Goal: Task Accomplishment & Management: Complete application form

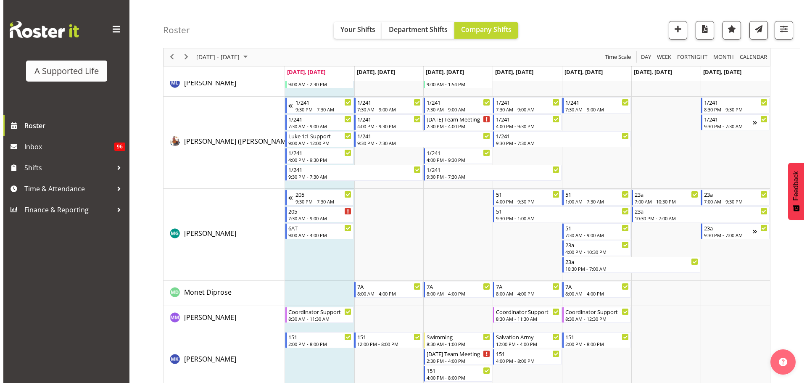
scroll to position [3196, 0]
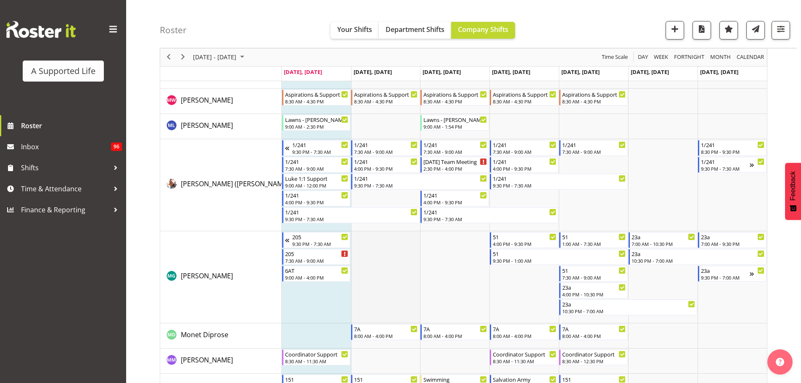
click at [388, 284] on td "Timeline Week of September 29, 2025" at bounding box center [385, 277] width 69 height 92
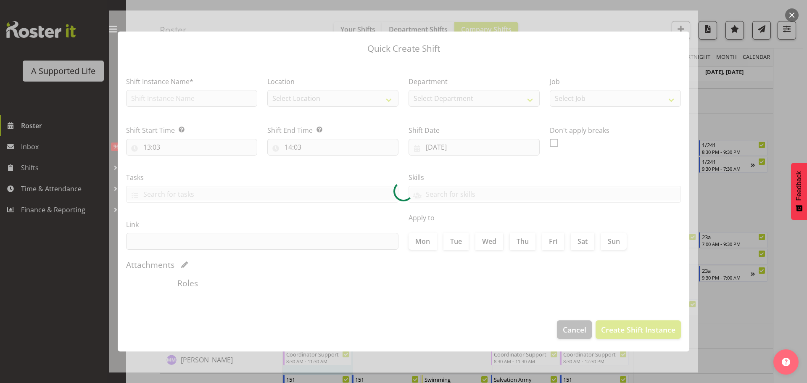
click at [184, 95] on div at bounding box center [403, 192] width 589 height 362
type input "[DATE]"
checkbox input "true"
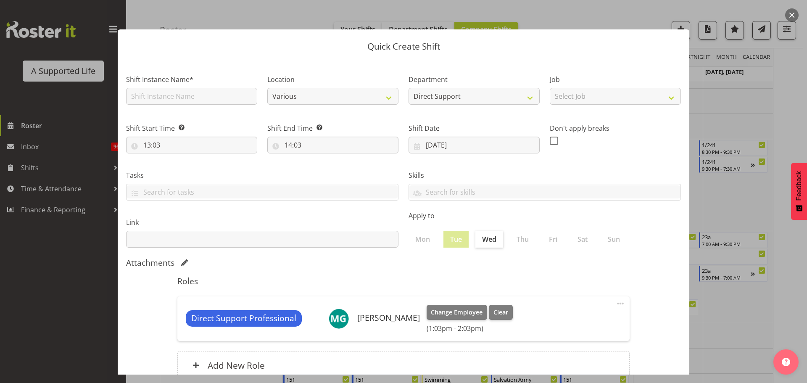
click at [183, 98] on div at bounding box center [403, 191] width 589 height 366
click at [183, 98] on input "text" at bounding box center [191, 96] width 131 height 17
type input "205 Handover"
click at [188, 148] on input "13:03" at bounding box center [191, 145] width 131 height 17
click at [188, 172] on select "00 01 02 03 04 05 06 07 08 09 10 11 12 13 14 15 16 17 18 19 20 21 22 23" at bounding box center [183, 167] width 19 height 17
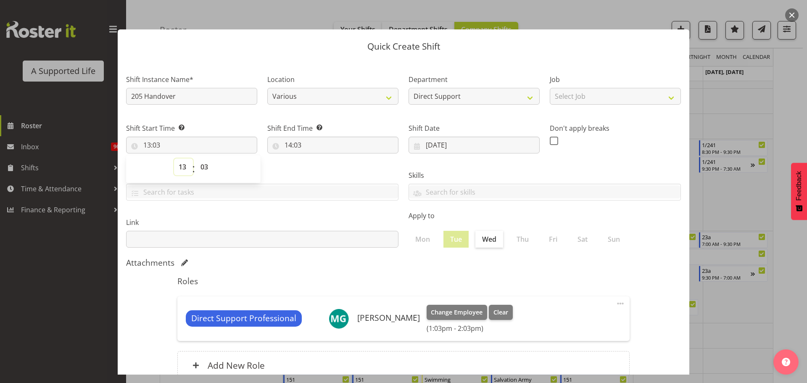
select select "16"
click at [174, 159] on select "00 01 02 03 04 05 06 07 08 09 10 11 12 13 14 15 16 17 18 19 20 21 22 23" at bounding box center [183, 167] width 19 height 17
type input "16:03"
click at [181, 167] on select "00 01 02 03 04 05 06 07 08 09 10 11 12 13 14 15 16 17 18 19 20 21 22 23" at bounding box center [183, 167] width 19 height 17
select select "15"
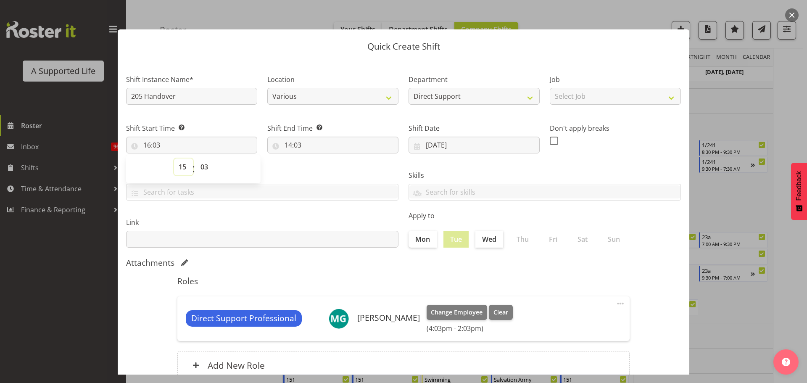
click at [174, 159] on select "00 01 02 03 04 05 06 07 08 09 10 11 12 13 14 15 16 17 18 19 20 21 22 23" at bounding box center [183, 167] width 19 height 17
type input "15:03"
drag, startPoint x: 204, startPoint y: 169, endPoint x: 206, endPoint y: 160, distance: 9.8
click at [204, 170] on select "00 01 02 03 04 05 06 07 08 09 10 11 12 13 14 15 16 17 18 19 20 21 22 23 24 25 2…" at bounding box center [205, 167] width 19 height 17
select select "0"
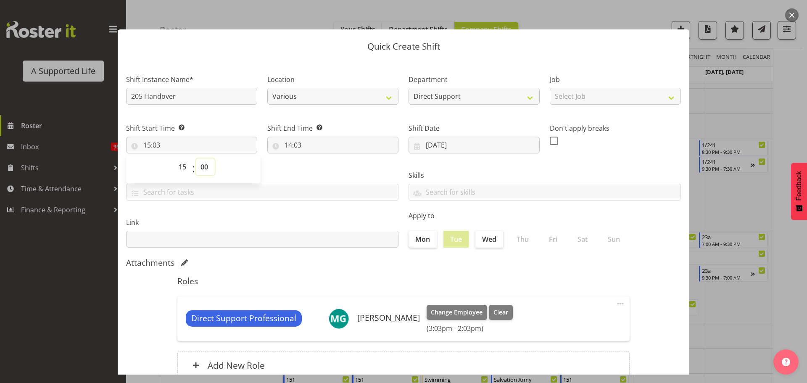
click at [196, 159] on select "00 01 02 03 04 05 06 07 08 09 10 11 12 13 14 15 16 17 18 19 20 21 22 23 24 25 2…" at bounding box center [205, 167] width 19 height 17
type input "15:00"
click at [289, 139] on input "14:03" at bounding box center [332, 145] width 131 height 17
click at [322, 164] on select "00 01 02 03 04 05 06 07 08 09 10 11 12 13 14 15 16 17 18 19 20 21 22 23" at bounding box center [324, 167] width 19 height 17
select select "16"
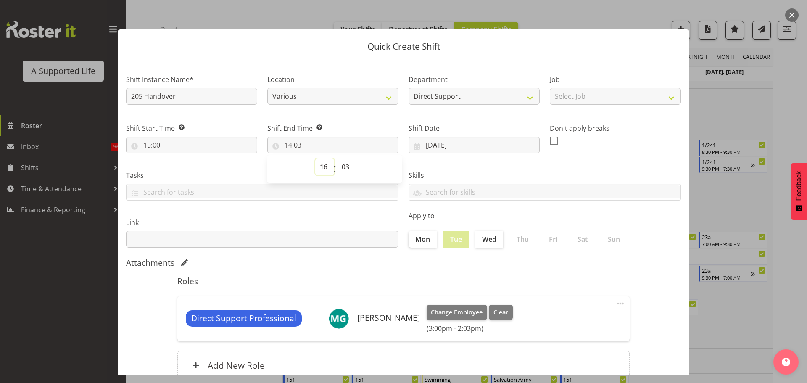
click at [315, 159] on select "00 01 02 03 04 05 06 07 08 09 10 11 12 13 14 15 16 17 18 19 20 21 22 23" at bounding box center [324, 167] width 19 height 17
type input "16:03"
click at [341, 165] on select "00 01 02 03 04 05 06 07 08 09 10 11 12 13 14 15 16 17 18 19 20 21 22 23 24 25 2…" at bounding box center [346, 167] width 19 height 17
click at [352, 165] on select "00 01 02 03 04 05 06 07 08 09 10 11 12 13 14 15 16 17 18 19 20 21 22 23 24 25 2…" at bounding box center [346, 167] width 19 height 17
select select "0"
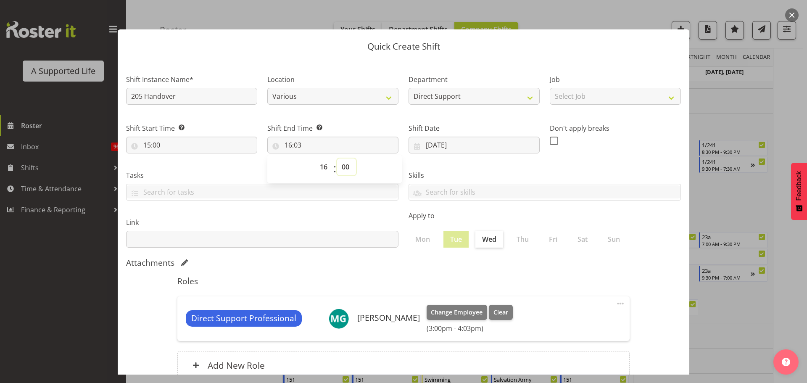
click at [337, 159] on select "00 01 02 03 04 05 06 07 08 09 10 11 12 13 14 15 16 17 18 19 20 21 22 23 24 25 2…" at bounding box center [346, 167] width 19 height 17
type input "16:00"
click at [303, 215] on div "Link" at bounding box center [262, 229] width 283 height 47
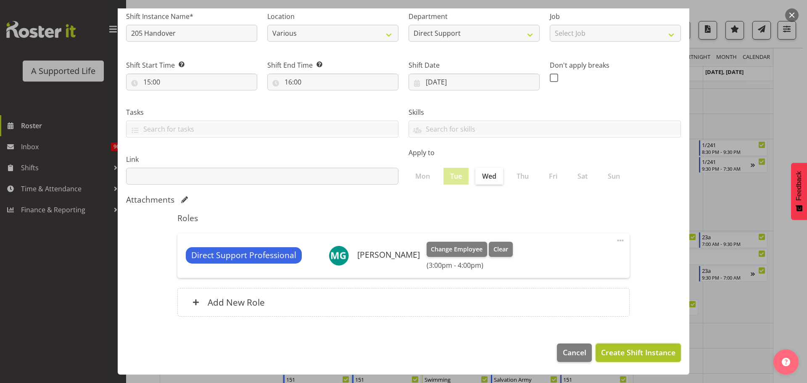
click at [635, 352] on span "Create Shift Instance" at bounding box center [638, 352] width 74 height 11
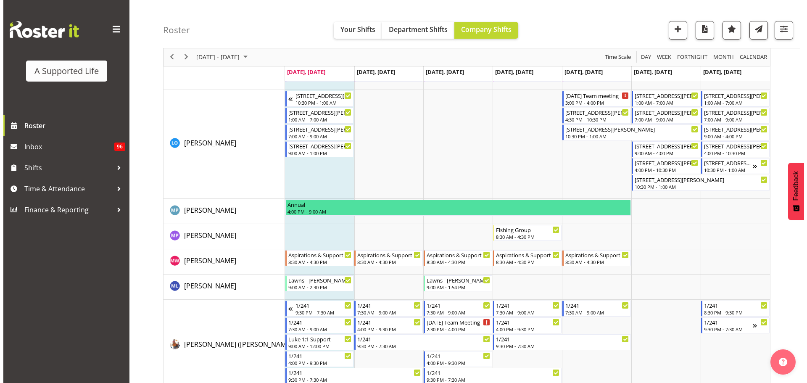
scroll to position [3212, 0]
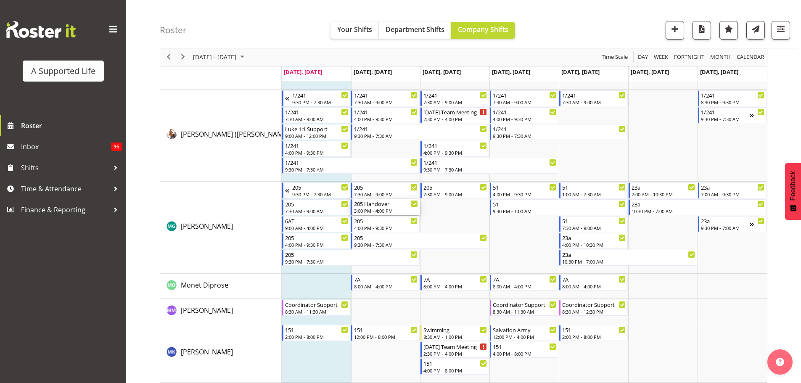
click at [402, 209] on div "3:00 PM - 4:00 PM" at bounding box center [386, 210] width 64 height 7
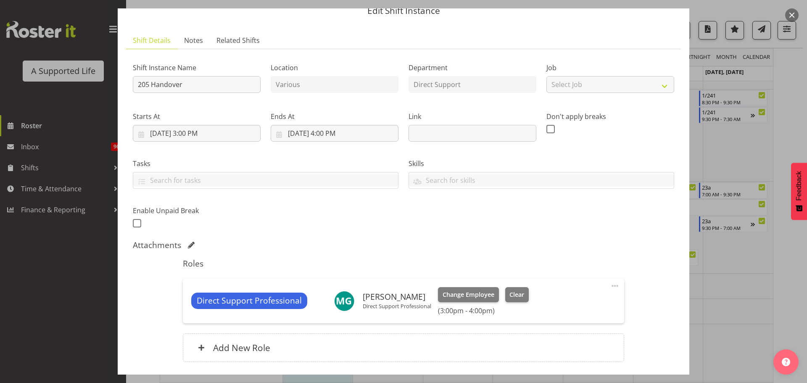
scroll to position [0, 0]
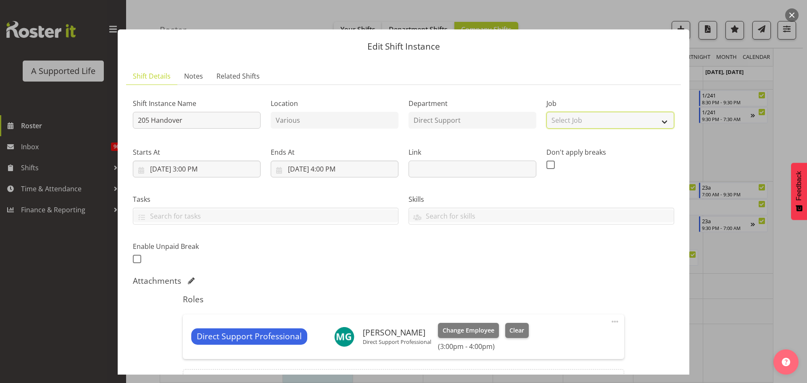
click at [608, 113] on select "Select Job Create new job Accounts and Payroll Admin Support Aspirations and Su…" at bounding box center [611, 120] width 128 height 17
select select "4112"
click at [547, 112] on select "Select Job Create new job Accounts and Payroll Admin Support Aspirations and Su…" at bounding box center [611, 120] width 128 height 17
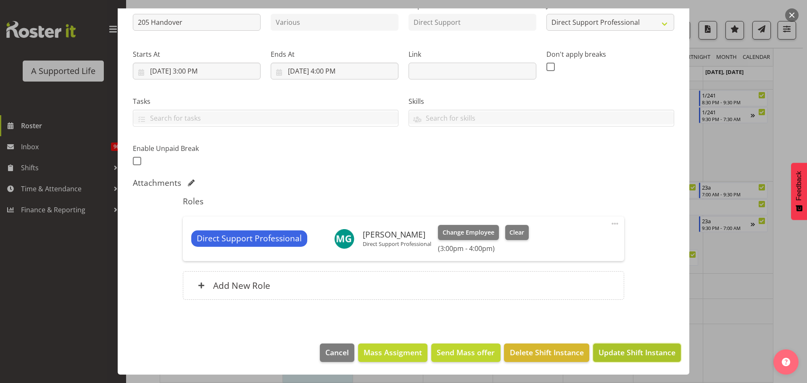
click at [638, 355] on span "Update Shift Instance" at bounding box center [637, 352] width 77 height 11
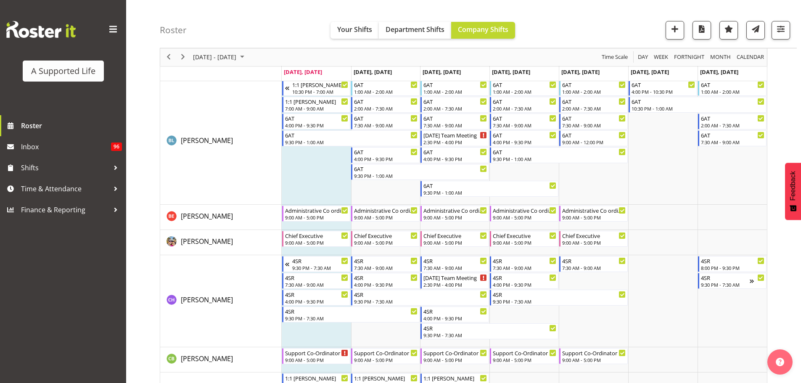
scroll to position [857, 0]
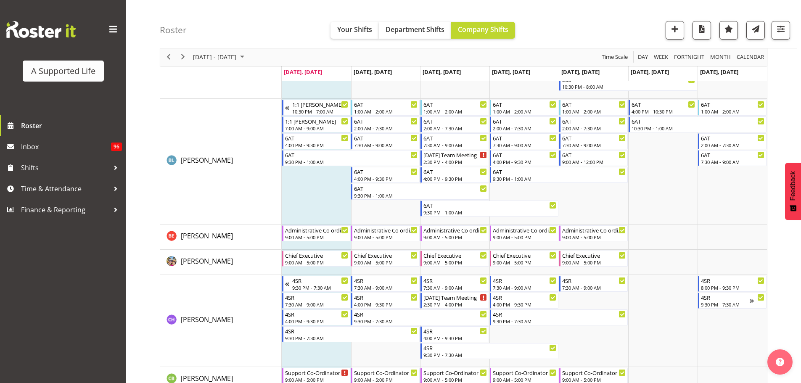
click at [326, 177] on td "Timeline Week of September 29, 2025" at bounding box center [316, 162] width 69 height 126
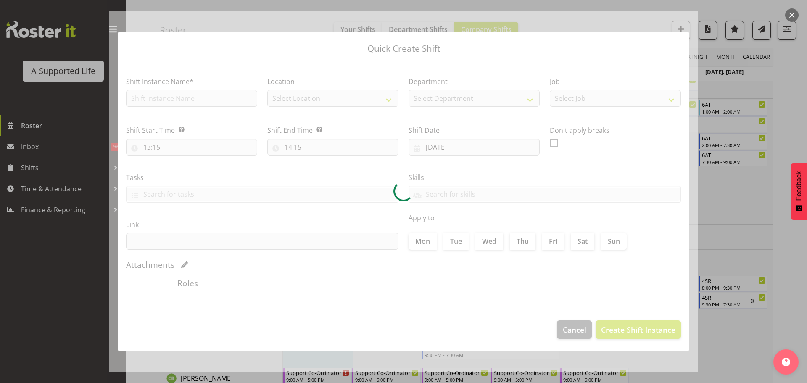
checkbox input "true"
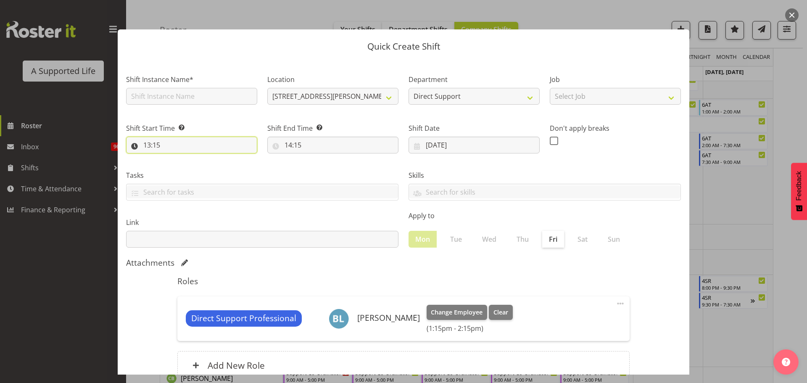
click at [178, 147] on input "13:15" at bounding box center [191, 145] width 131 height 17
click at [186, 165] on select "00 01 02 03 04 05 06 07 08 09 10 11 12 13 14 15 16 17 18 19 20 21 22 23" at bounding box center [183, 167] width 19 height 17
drag, startPoint x: 500, startPoint y: 312, endPoint x: 519, endPoint y: 298, distance: 22.9
click at [500, 312] on span "Clear" at bounding box center [501, 312] width 15 height 9
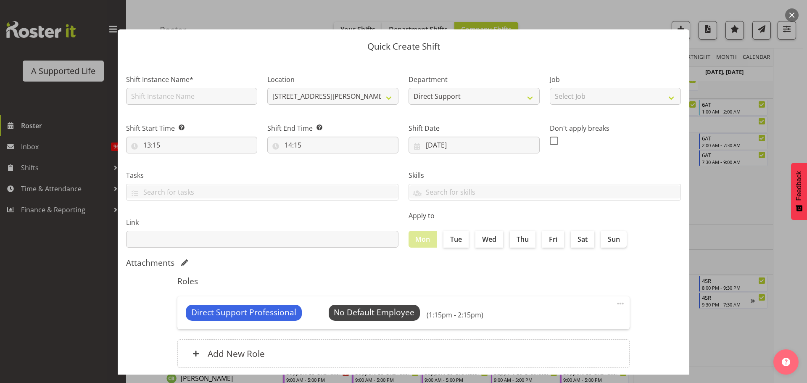
click at [791, 18] on button "button" at bounding box center [792, 14] width 13 height 13
